Goal: Find specific page/section: Find specific page/section

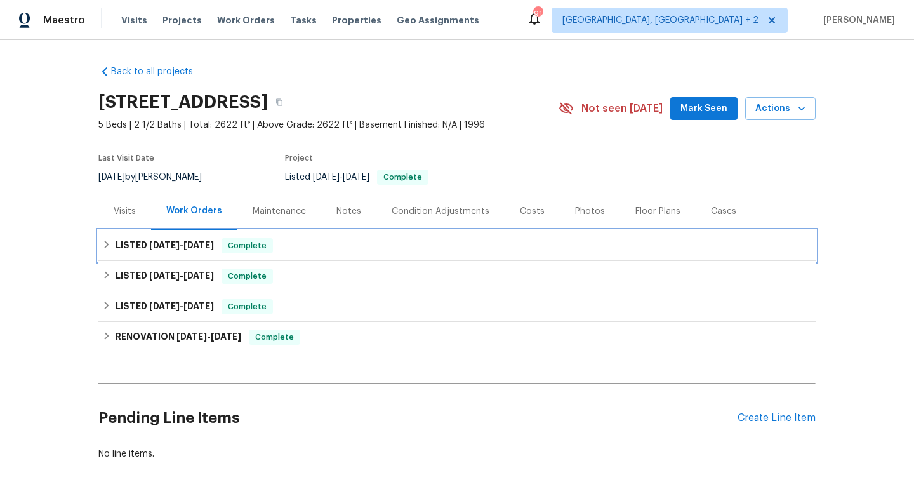
click at [214, 247] on span "9/26/25" at bounding box center [198, 244] width 30 height 9
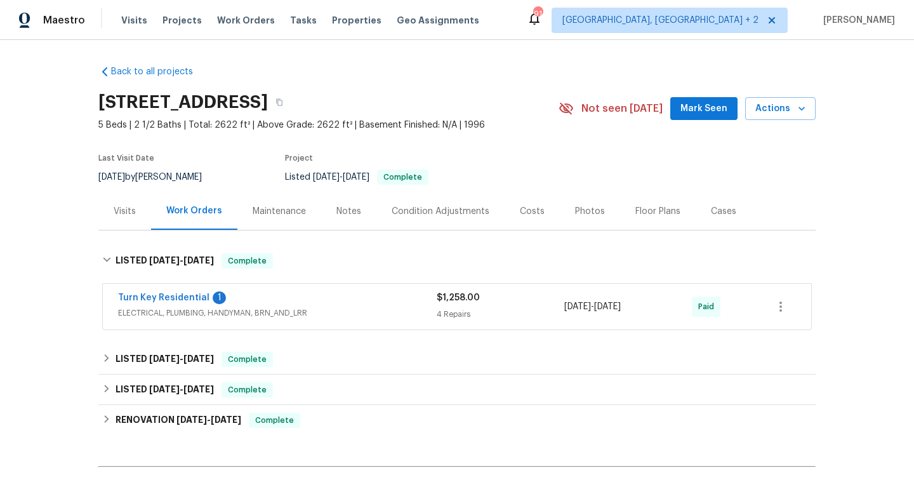
click at [357, 303] on div "Turn Key Residential 1" at bounding box center [277, 298] width 319 height 15
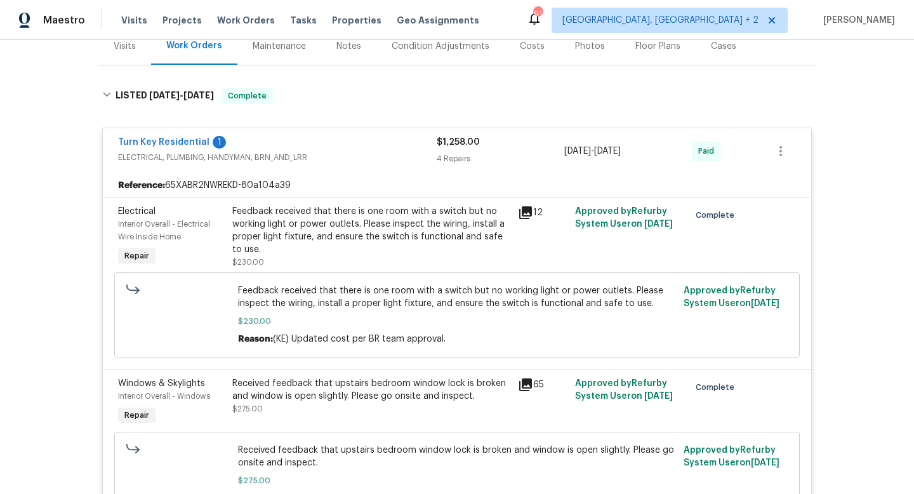
scroll to position [113, 0]
